Goal: Transaction & Acquisition: Purchase product/service

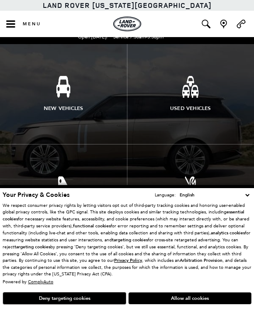
click at [174, 297] on button "Allow all cookies" at bounding box center [189, 299] width 123 height 12
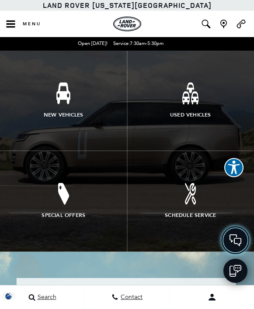
click at [232, 238] on icon at bounding box center [235, 241] width 12 height 12
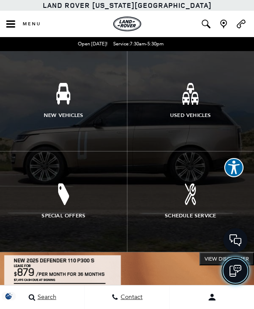
click at [238, 275] on icon at bounding box center [235, 271] width 12 height 12
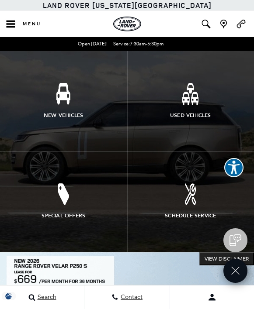
click at [169, 207] on link "Schedule Service" at bounding box center [190, 202] width 127 height 100
click at [181, 223] on link "Schedule Service" at bounding box center [190, 202] width 127 height 100
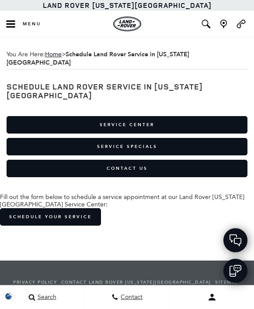
click at [11, 28] on icon "Open the main navigation menu" at bounding box center [10, 24] width 11 height 9
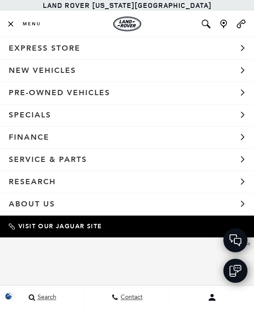
click at [16, 17] on button "Menu" at bounding box center [23, 24] width 46 height 26
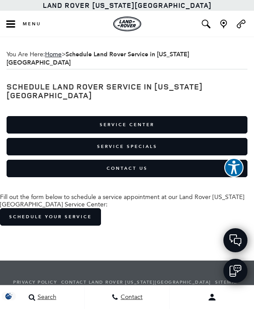
click at [83, 138] on link "Service Specials" at bounding box center [127, 146] width 241 height 17
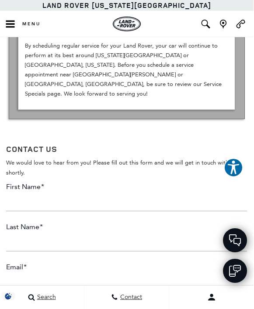
scroll to position [988, 0]
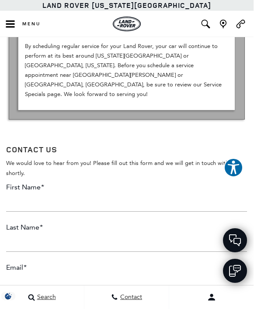
click at [27, 194] on input "First Name *" at bounding box center [127, 202] width 241 height 17
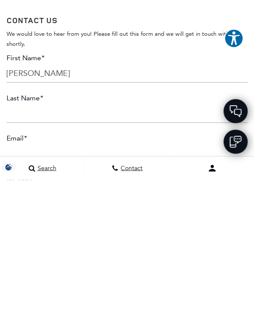
type input "Hiram"
click at [30, 235] on input "Last Name *" at bounding box center [127, 243] width 241 height 17
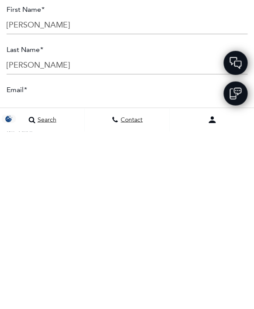
type input "Todd"
click at [29, 275] on input "Email *" at bounding box center [127, 283] width 241 height 17
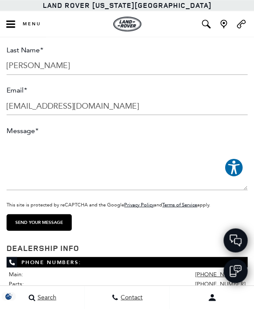
type input "cyberman.co21@gmail.com"
click at [34, 138] on textarea "Message *" at bounding box center [127, 164] width 241 height 52
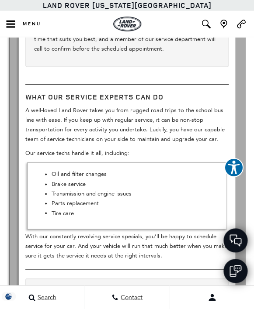
scroll to position [547, 0]
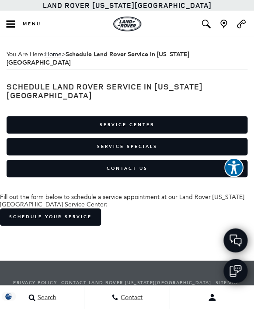
click at [14, 23] on icon "Open the main navigation menu" at bounding box center [10, 24] width 11 height 9
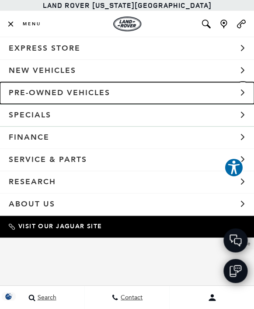
click at [31, 99] on link "Pre-Owned Vehicles" at bounding box center [127, 93] width 254 height 22
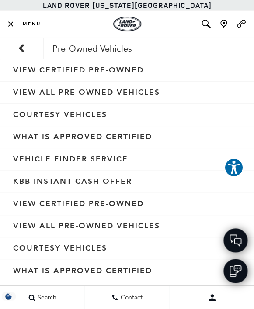
click at [46, 73] on link "View Certified Pre-Owned" at bounding box center [127, 70] width 254 height 22
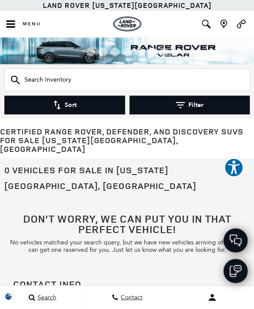
click at [25, 28] on button "Menu" at bounding box center [23, 24] width 46 height 26
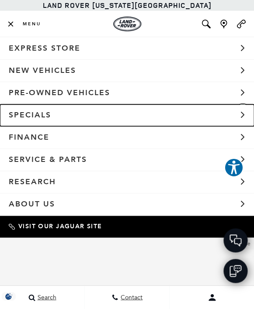
click at [22, 117] on link "Specials" at bounding box center [127, 115] width 254 height 22
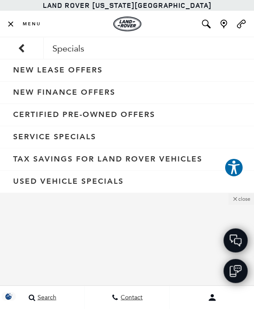
click at [24, 72] on link "New Lease Offers" at bounding box center [127, 70] width 254 height 22
click at [25, 92] on link "New Finance Offers" at bounding box center [127, 93] width 254 height 22
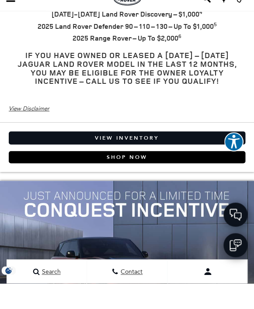
scroll to position [458, 0]
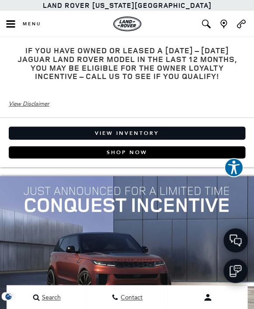
click at [46, 127] on link "View Inventory" at bounding box center [127, 133] width 236 height 13
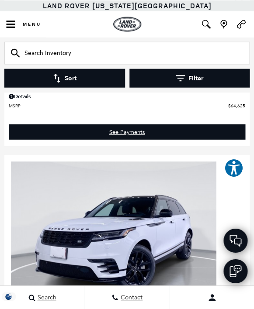
scroll to position [2339, 0]
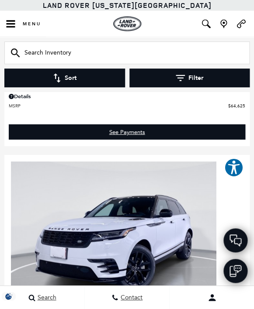
click at [15, 24] on icon "Open the main navigation menu" at bounding box center [10, 24] width 11 height 9
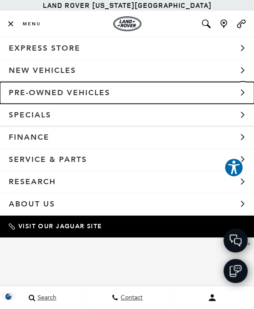
click at [32, 95] on link "Pre-Owned Vehicles" at bounding box center [127, 93] width 254 height 22
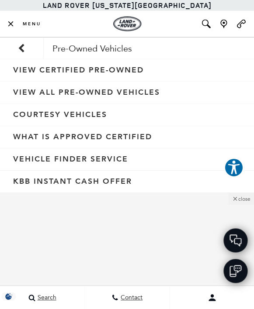
click at [31, 88] on link "View All Pre-Owned Vehicles" at bounding box center [127, 93] width 254 height 22
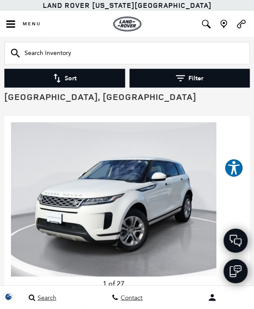
scroll to position [71, 0]
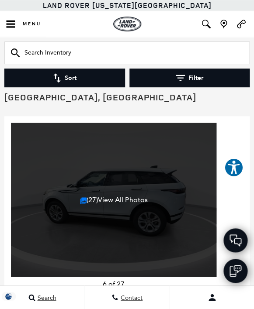
click at [87, 195] on link "(27) View All Photos" at bounding box center [114, 199] width 68 height 8
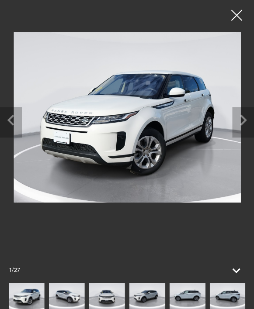
click at [241, 118] on icon "Next slide" at bounding box center [243, 119] width 22 height 24
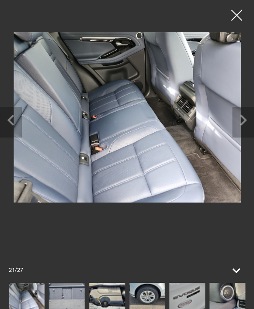
click at [69, 295] on img at bounding box center [67, 296] width 36 height 27
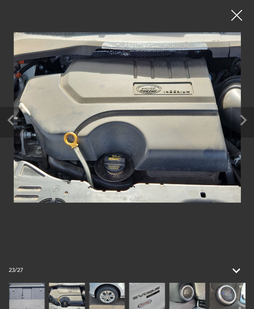
click at [73, 293] on img at bounding box center [67, 296] width 36 height 27
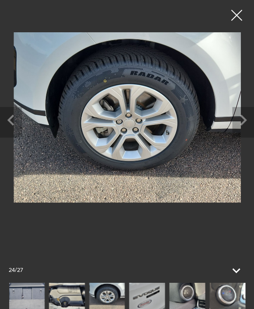
click at [101, 294] on img at bounding box center [107, 296] width 36 height 27
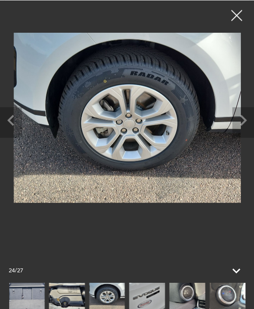
scroll to position [69, 0]
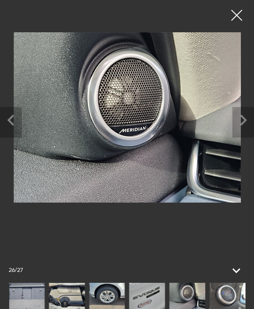
click at [226, 305] on img at bounding box center [227, 296] width 36 height 27
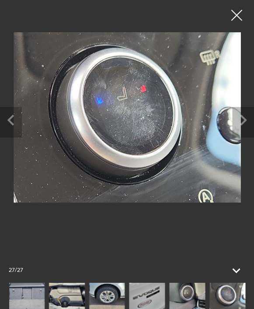
click at [219, 294] on img at bounding box center [227, 296] width 36 height 27
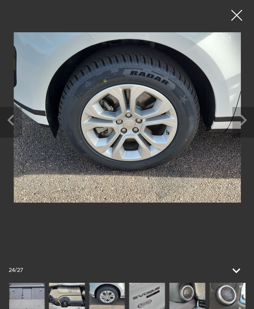
click at [243, 15] on div at bounding box center [236, 15] width 22 height 22
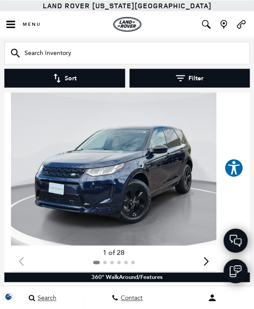
scroll to position [460, 0]
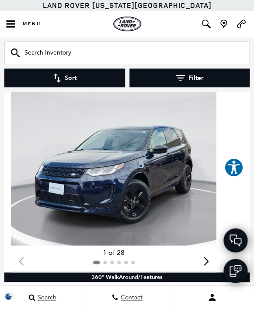
click at [77, 186] on img "1 / 2" at bounding box center [113, 168] width 205 height 154
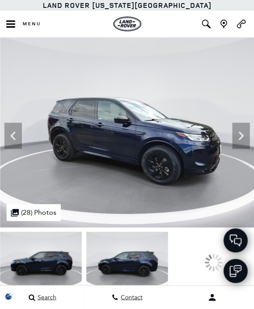
click at [132, 263] on img at bounding box center [127, 262] width 82 height 61
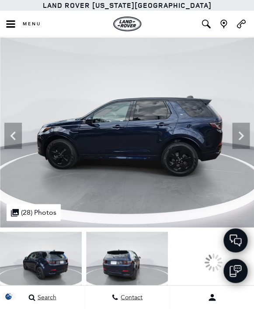
click at [142, 269] on img at bounding box center [127, 262] width 82 height 61
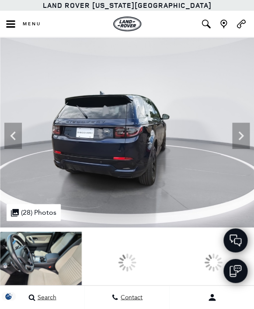
click at [198, 266] on div at bounding box center [213, 262] width 82 height 61
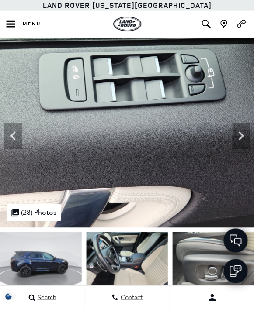
click at [172, 259] on img at bounding box center [213, 262] width 82 height 61
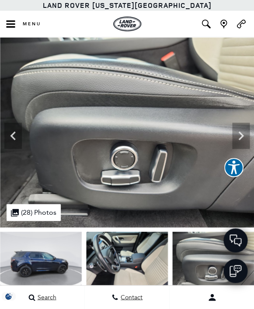
click at [172, 254] on img at bounding box center [213, 262] width 82 height 61
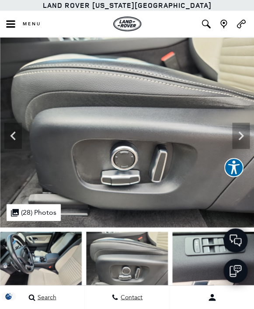
click at [46, 258] on img at bounding box center [41, 262] width 82 height 61
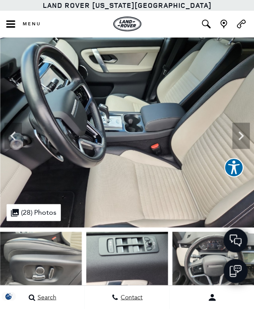
click at [52, 264] on img at bounding box center [41, 262] width 82 height 61
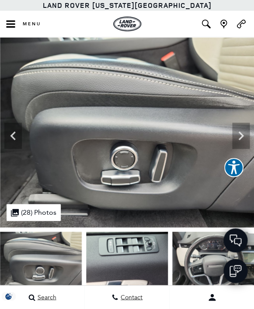
click at [172, 263] on img at bounding box center [213, 262] width 82 height 61
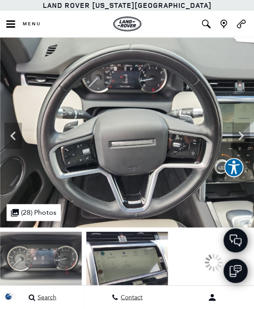
click at [116, 267] on img at bounding box center [127, 262] width 82 height 61
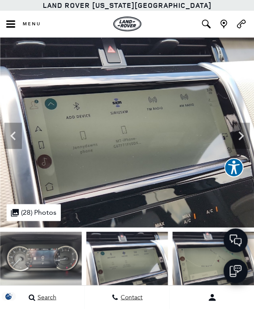
click at [36, 259] on img at bounding box center [41, 262] width 82 height 61
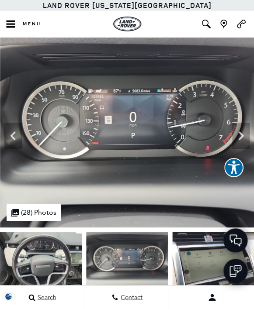
click at [191, 265] on img at bounding box center [213, 262] width 82 height 61
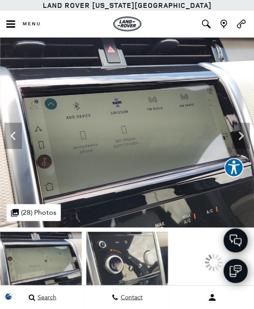
click at [118, 265] on img at bounding box center [127, 262] width 82 height 61
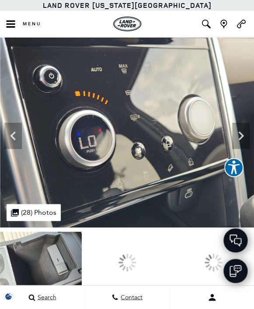
click at [145, 260] on div at bounding box center [127, 262] width 82 height 61
click at [144, 260] on div at bounding box center [127, 262] width 82 height 61
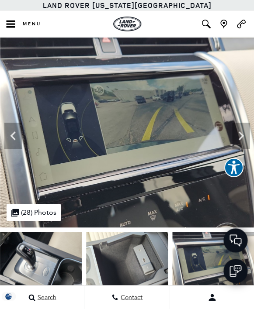
click at [114, 264] on img at bounding box center [127, 262] width 82 height 61
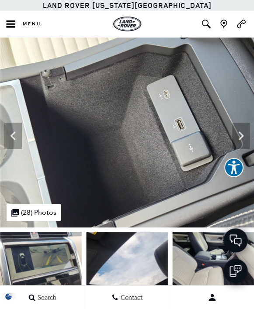
click at [48, 262] on img at bounding box center [41, 262] width 82 height 61
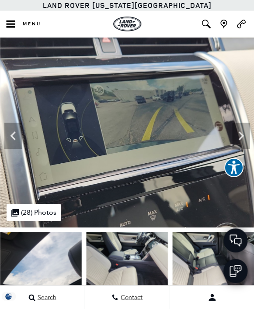
click at [47, 258] on img at bounding box center [41, 262] width 82 height 61
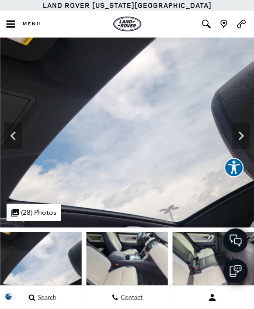
click at [172, 256] on img at bounding box center [213, 262] width 82 height 61
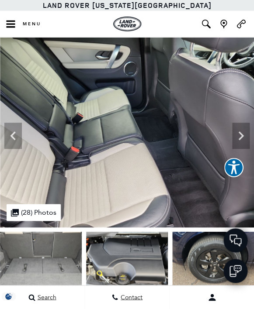
click at [115, 259] on img at bounding box center [127, 262] width 82 height 61
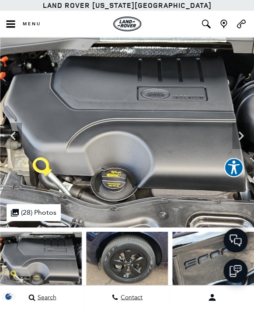
click at [46, 259] on img at bounding box center [41, 262] width 82 height 61
click at [172, 264] on img at bounding box center [213, 262] width 82 height 61
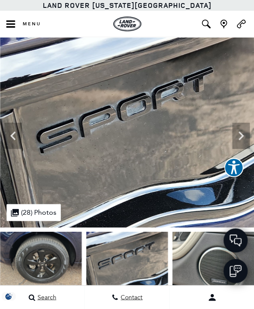
click at [117, 270] on img at bounding box center [127, 262] width 82 height 61
click at [195, 262] on img at bounding box center [213, 262] width 82 height 61
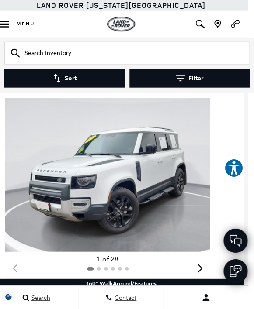
scroll to position [3687, 6]
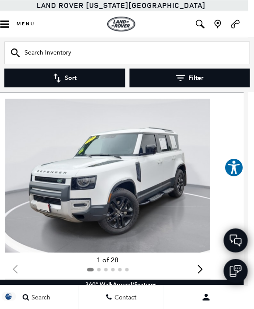
click at [62, 200] on img "1 / 2" at bounding box center [107, 176] width 205 height 154
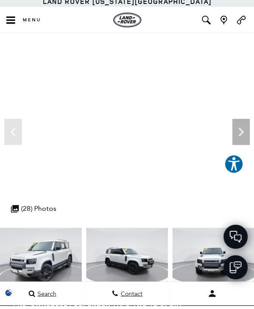
click at [56, 260] on img at bounding box center [41, 262] width 82 height 61
click at [46, 266] on img at bounding box center [41, 262] width 82 height 61
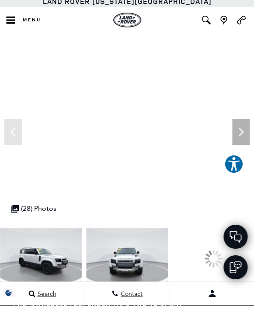
click at [110, 262] on div at bounding box center [41, 262] width 254 height 61
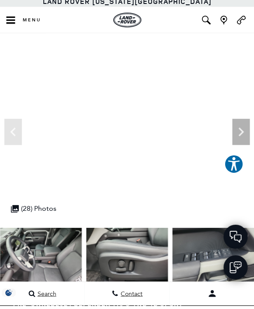
click at [43, 252] on img at bounding box center [41, 262] width 82 height 61
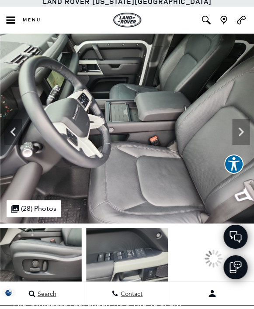
click at [115, 258] on img at bounding box center [127, 262] width 82 height 61
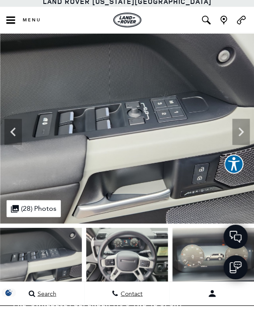
click at [41, 253] on img at bounding box center [41, 262] width 82 height 61
click at [52, 259] on img at bounding box center [41, 262] width 82 height 61
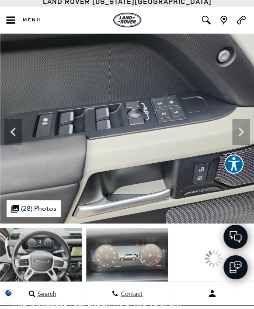
click at [117, 258] on img at bounding box center [127, 262] width 82 height 61
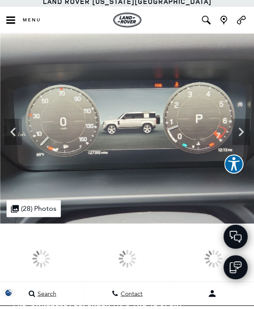
click at [34, 253] on div at bounding box center [41, 262] width 82 height 61
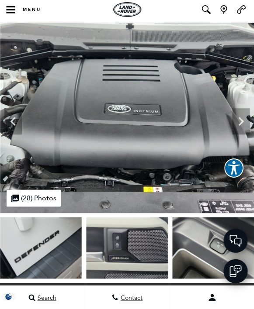
scroll to position [14, 0]
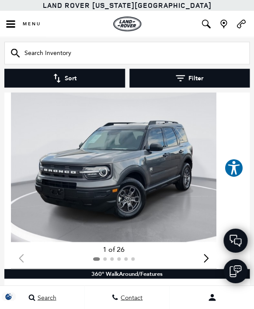
scroll to position [6092, 0]
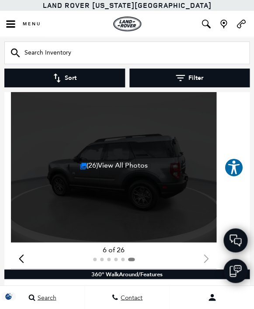
click at [84, 169] on img "6 / 6" at bounding box center [83, 165] width 7 height 7
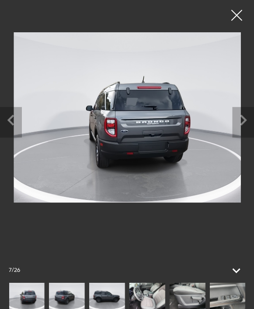
click at [145, 292] on img at bounding box center [147, 296] width 36 height 27
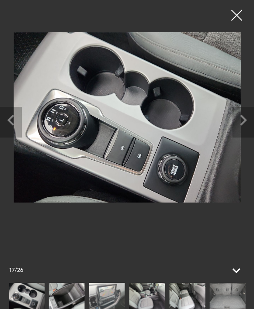
click at [65, 293] on img at bounding box center [67, 296] width 36 height 27
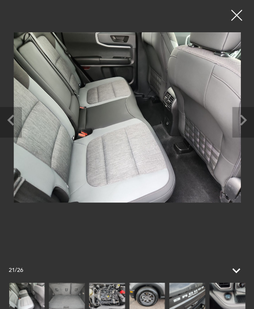
click at [45, 294] on img at bounding box center [27, 296] width 36 height 27
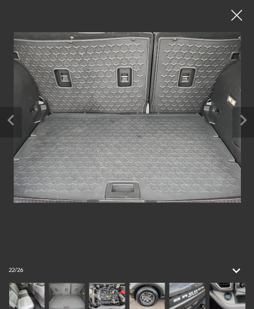
click at [68, 294] on img at bounding box center [67, 296] width 36 height 27
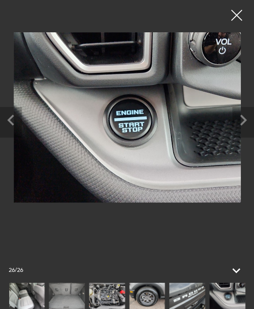
click at [221, 295] on img at bounding box center [227, 296] width 36 height 27
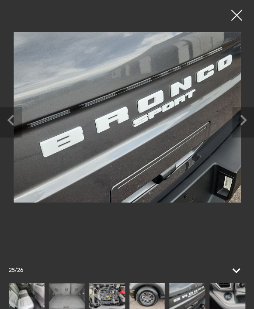
click at [244, 19] on div at bounding box center [236, 15] width 22 height 22
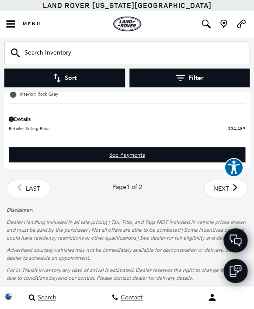
scroll to position [7041, 0]
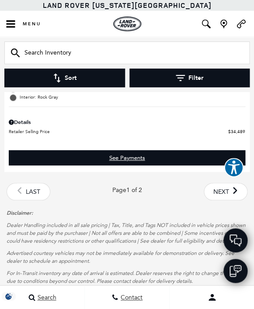
click at [221, 200] on span "Next" at bounding box center [221, 191] width 16 height 15
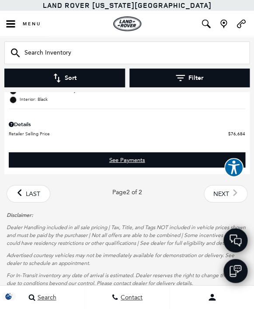
scroll to position [4898, 0]
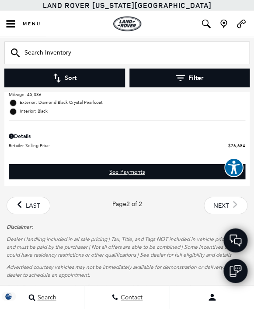
click at [232, 207] on div "Last - Page Page 2 of 2 Next - Page" at bounding box center [127, 205] width 241 height 17
click at [229, 211] on div "Last - Page Page 2 of 2 Next - Page" at bounding box center [127, 205] width 241 height 17
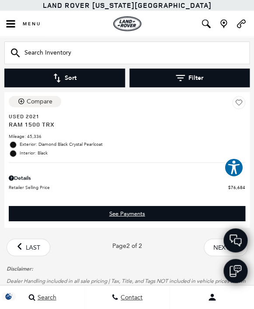
scroll to position [4904, 0]
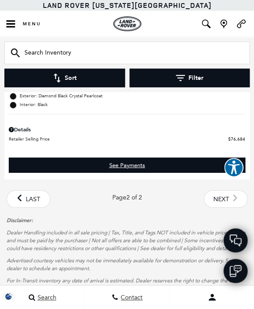
click at [230, 200] on div "Last - Page Page 2 of 2 Next - Page" at bounding box center [127, 198] width 241 height 17
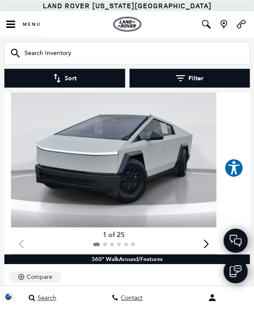
scroll to position [4335, 0]
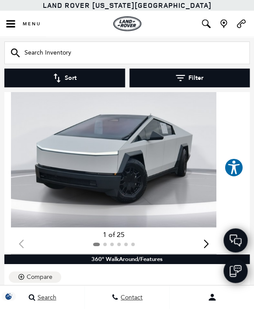
click at [109, 169] on img "1 / 2" at bounding box center [113, 151] width 205 height 154
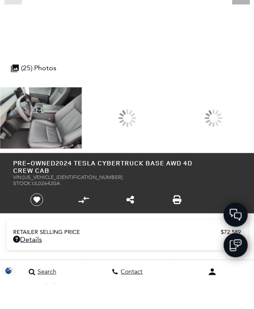
click at [211, 152] on div at bounding box center [213, 143] width 82 height 61
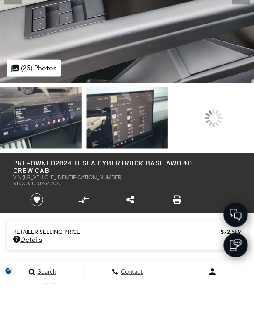
click at [109, 155] on img at bounding box center [127, 143] width 82 height 61
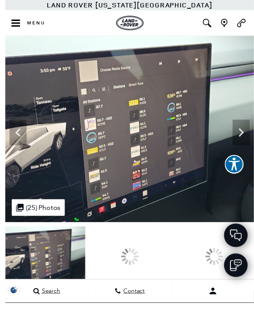
scroll to position [4, 0]
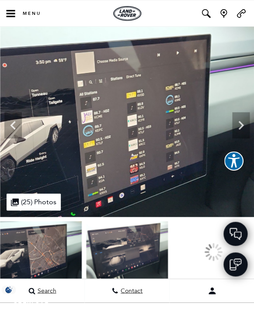
click at [118, 246] on img at bounding box center [127, 258] width 82 height 61
